Goal: Complete application form

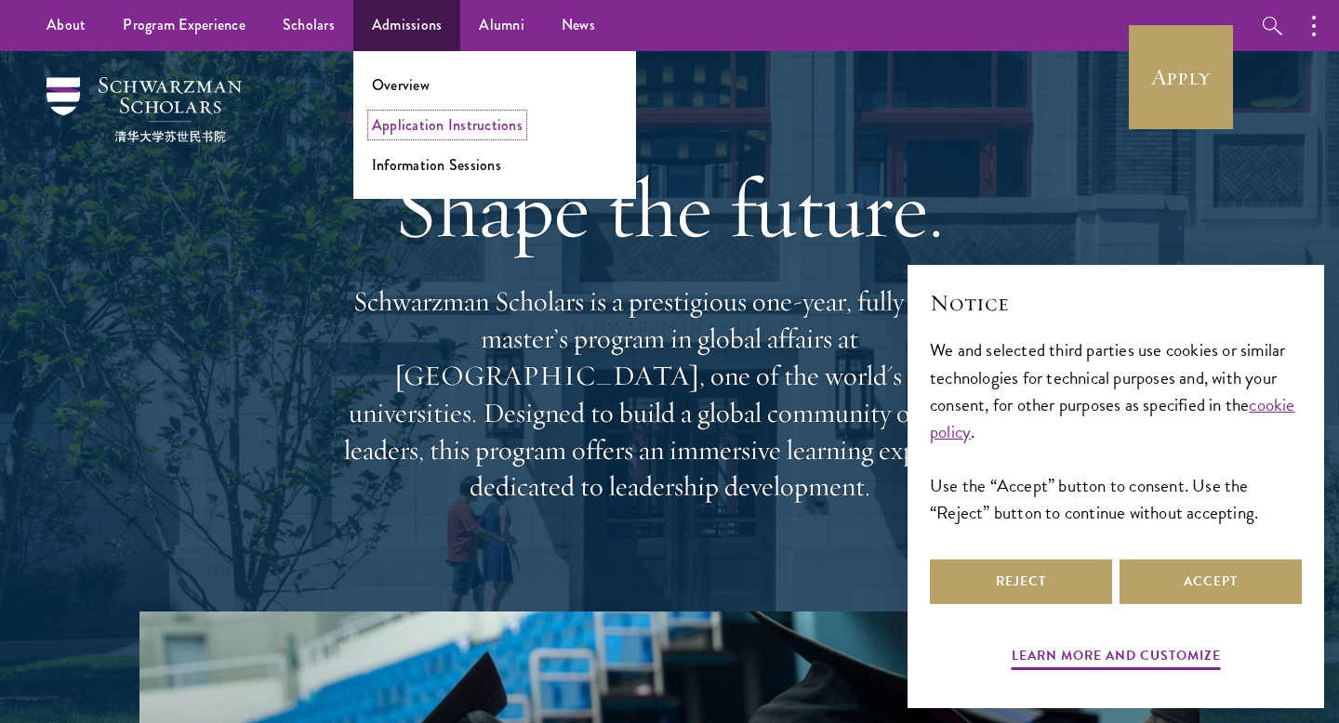
click at [421, 127] on link "Application Instructions" at bounding box center [447, 124] width 151 height 21
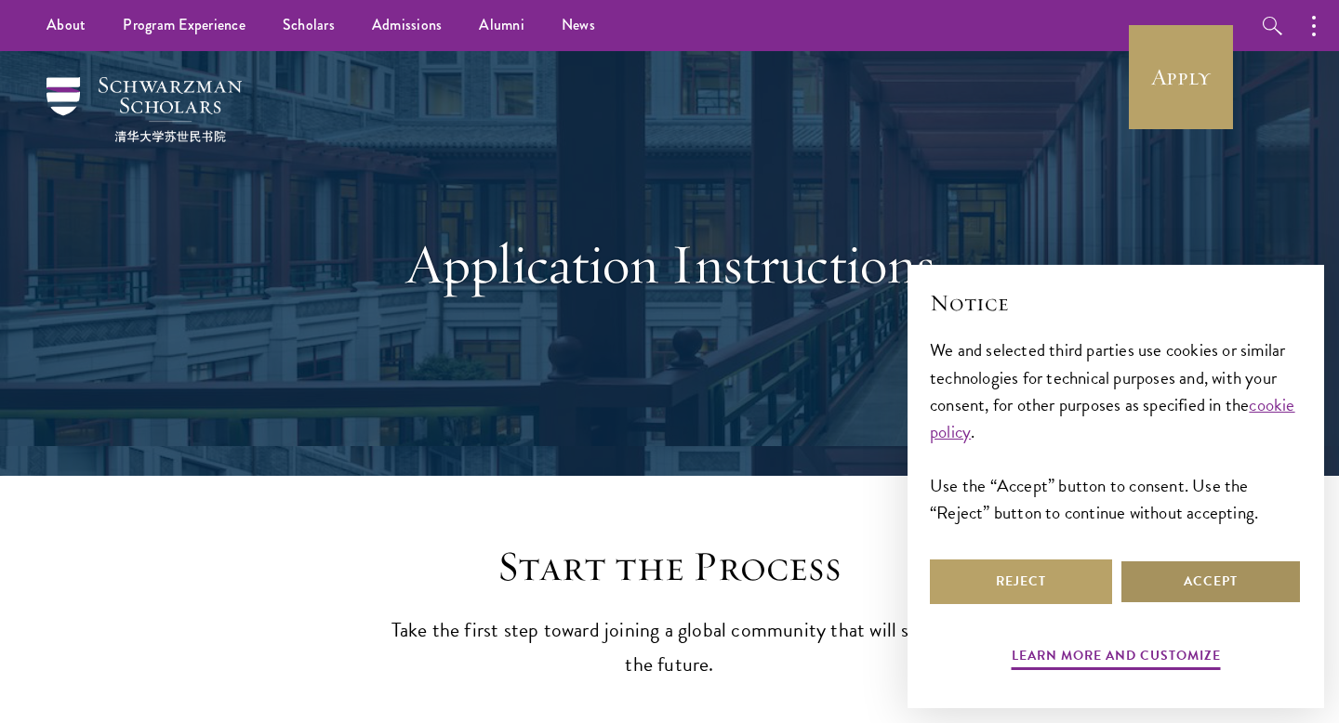
click at [1178, 583] on button "Accept" at bounding box center [1211, 582] width 182 height 45
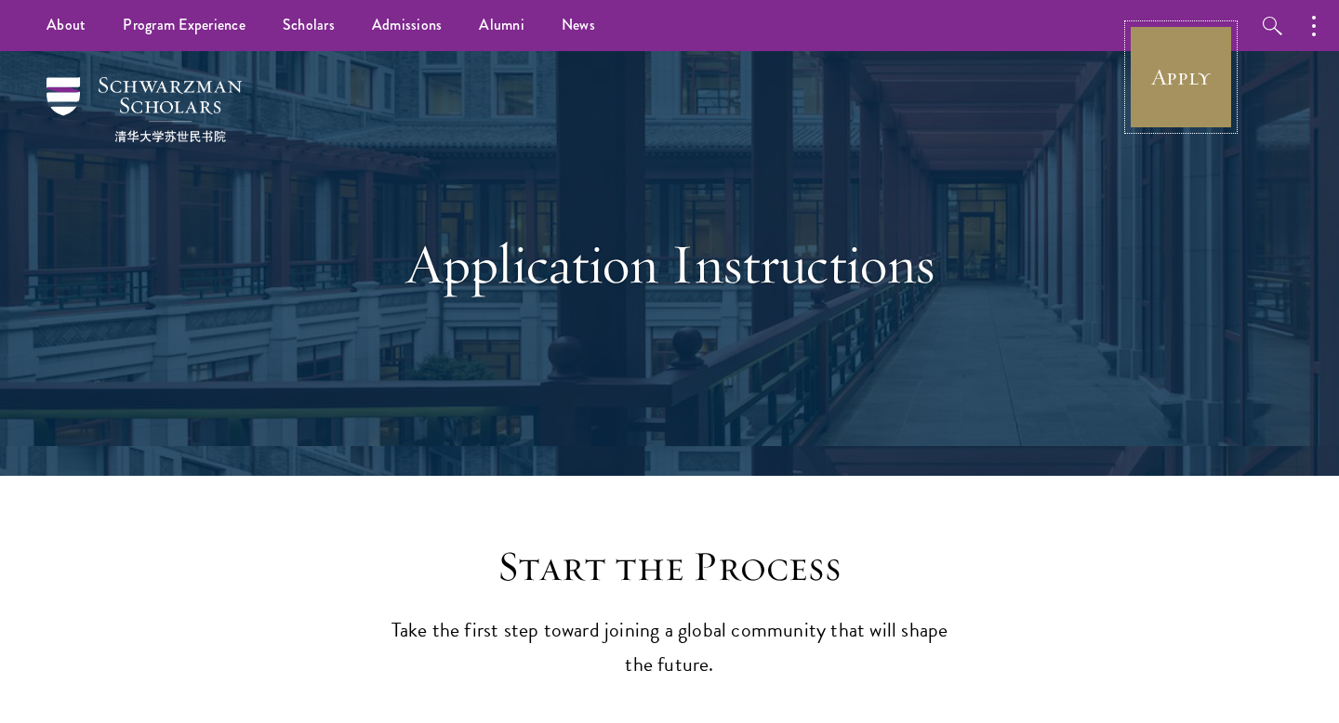
click at [1188, 75] on link "Apply" at bounding box center [1181, 77] width 104 height 104
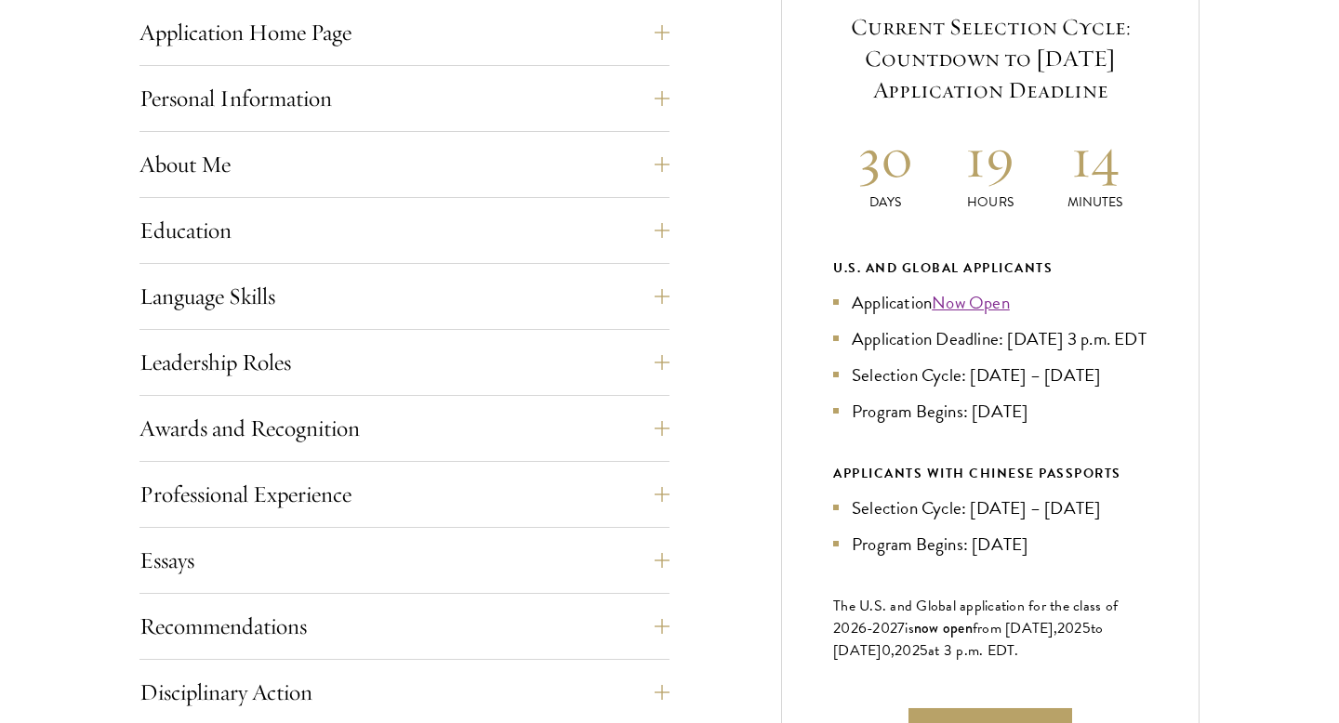
scroll to position [804, 0]
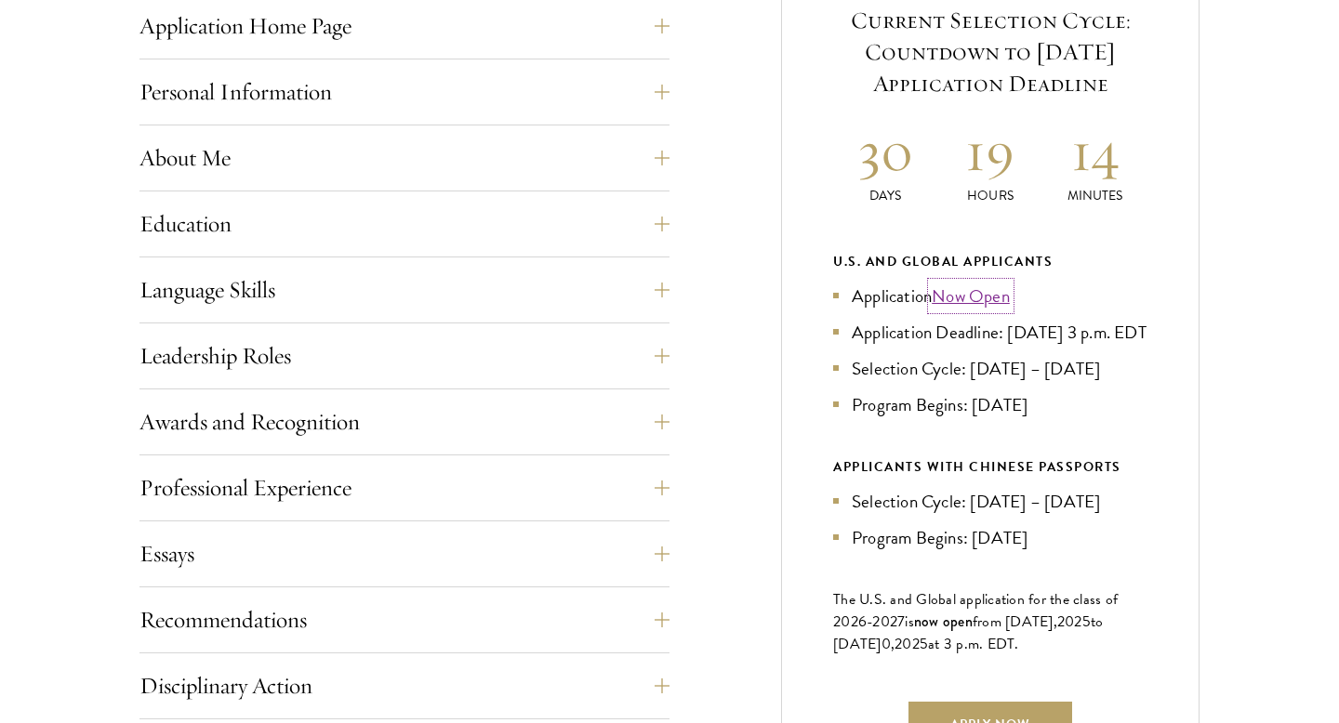
click at [975, 296] on link "Now Open" at bounding box center [971, 296] width 78 height 27
